Goal: Information Seeking & Learning: Learn about a topic

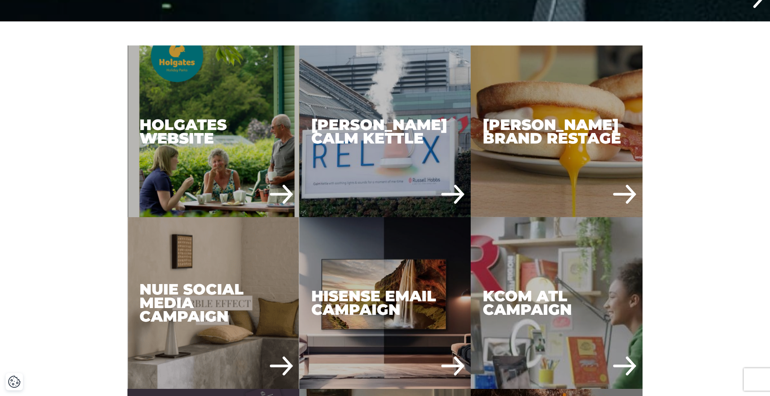
scroll to position [382, 0]
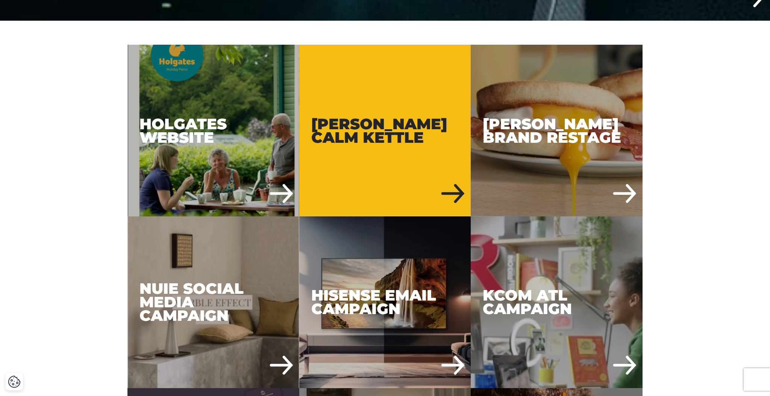
click at [346, 117] on div "Russell Hobbs Calm Kettle" at bounding box center [385, 131] width 172 height 172
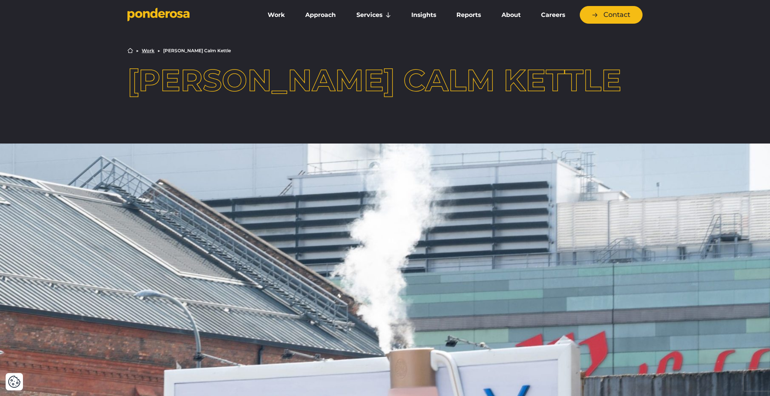
click at [56, 173] on img at bounding box center [385, 373] width 770 height 459
click at [151, 49] on link "Work" at bounding box center [148, 51] width 13 height 5
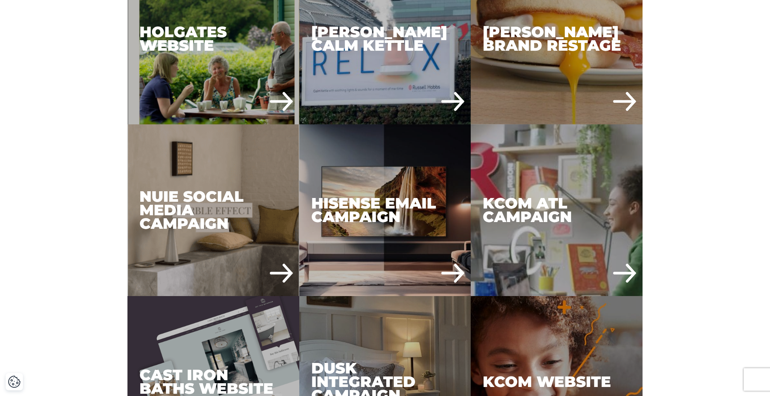
scroll to position [475, 0]
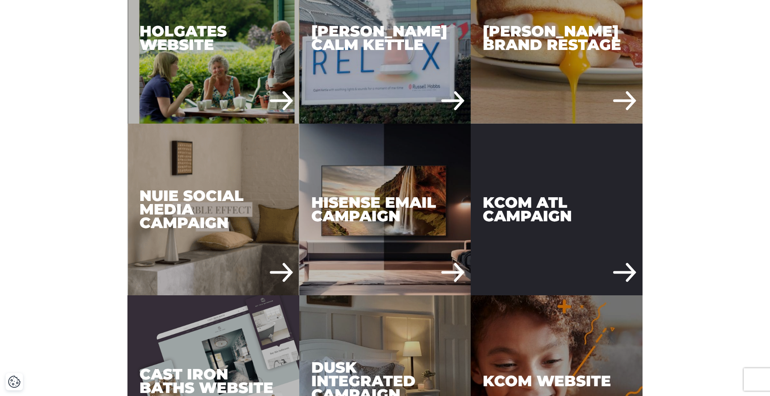
click at [589, 159] on div "KCOM ATL Campaign" at bounding box center [557, 210] width 172 height 172
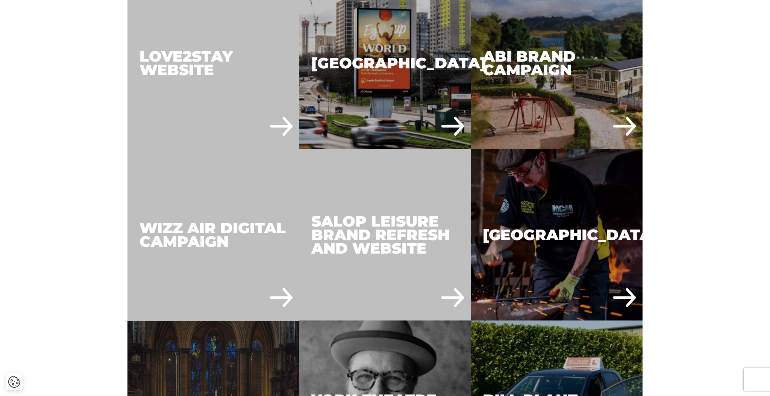
scroll to position [1653, 0]
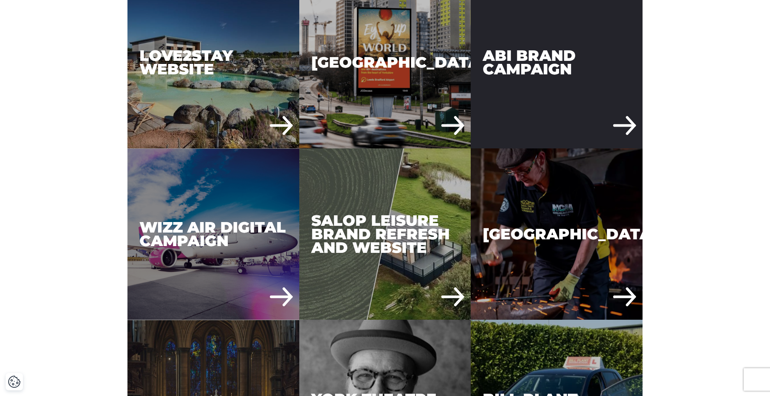
click at [511, 28] on div "ABI Brand Campaign" at bounding box center [557, 63] width 172 height 172
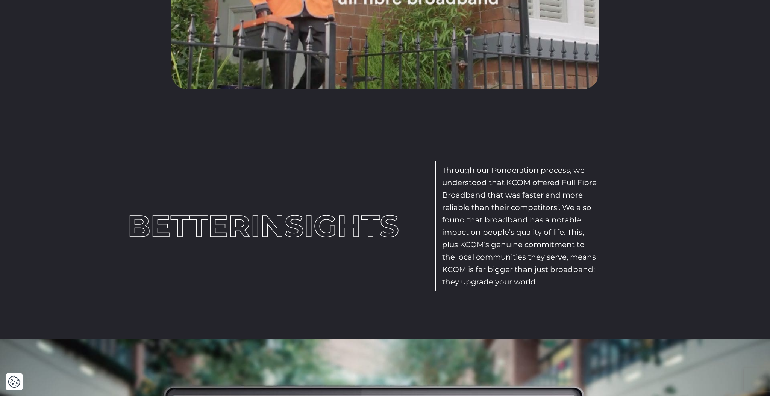
scroll to position [1135, 0]
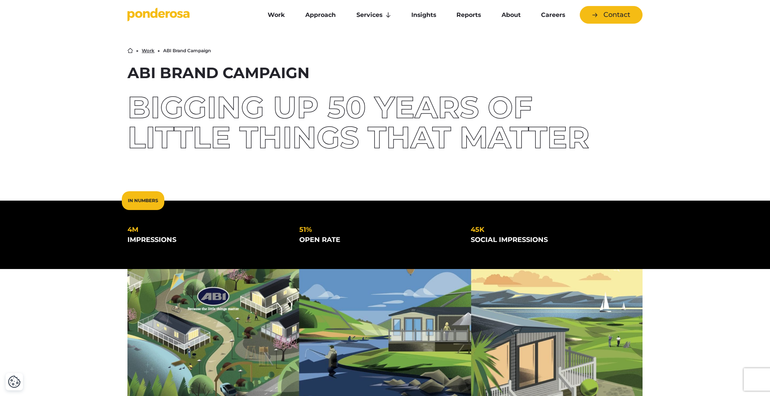
click at [539, 144] on div "Bigging up 50 years of little things that matter" at bounding box center [385, 123] width 515 height 60
